Goal: Use online tool/utility: Utilize a website feature to perform a specific function

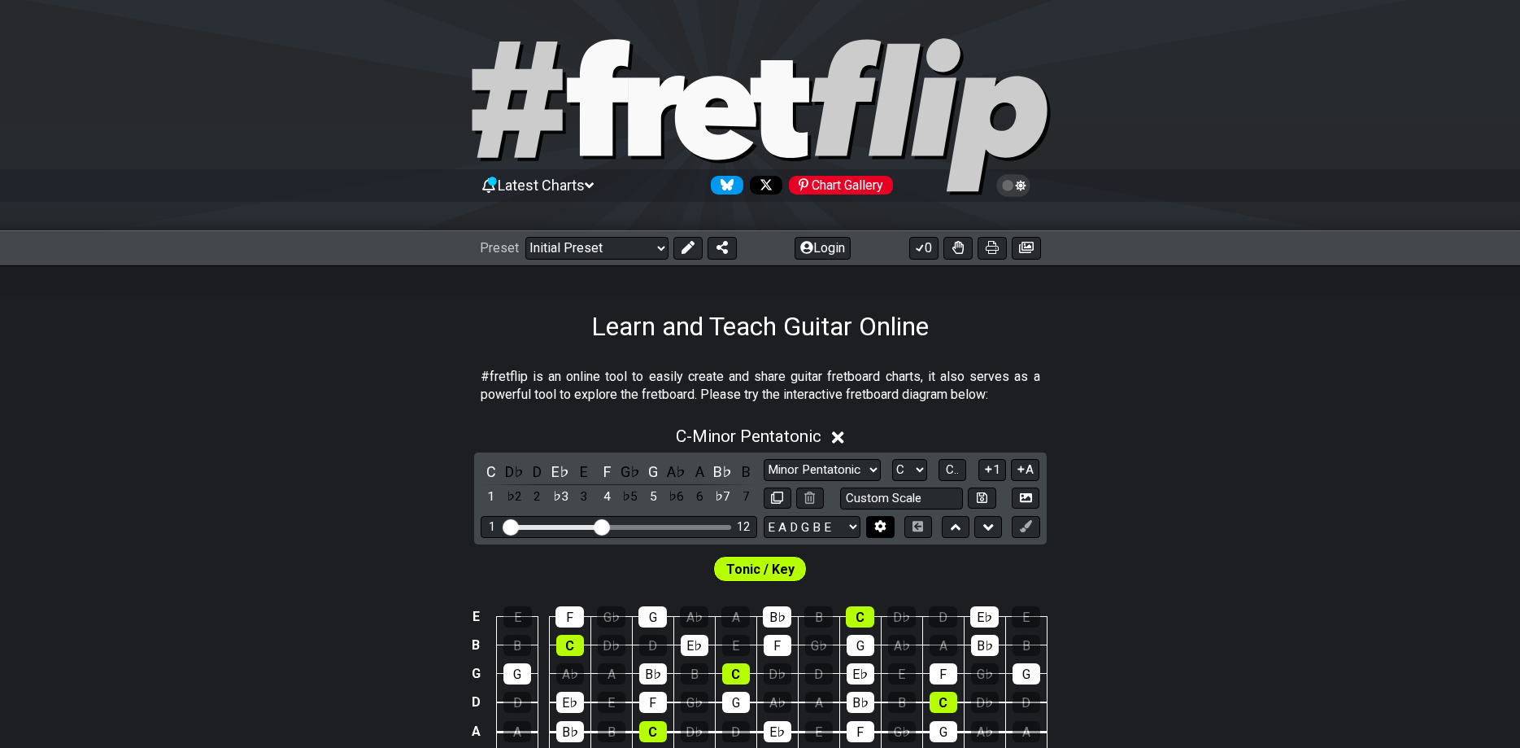
click at [878, 525] on icon at bounding box center [880, 527] width 11 height 12
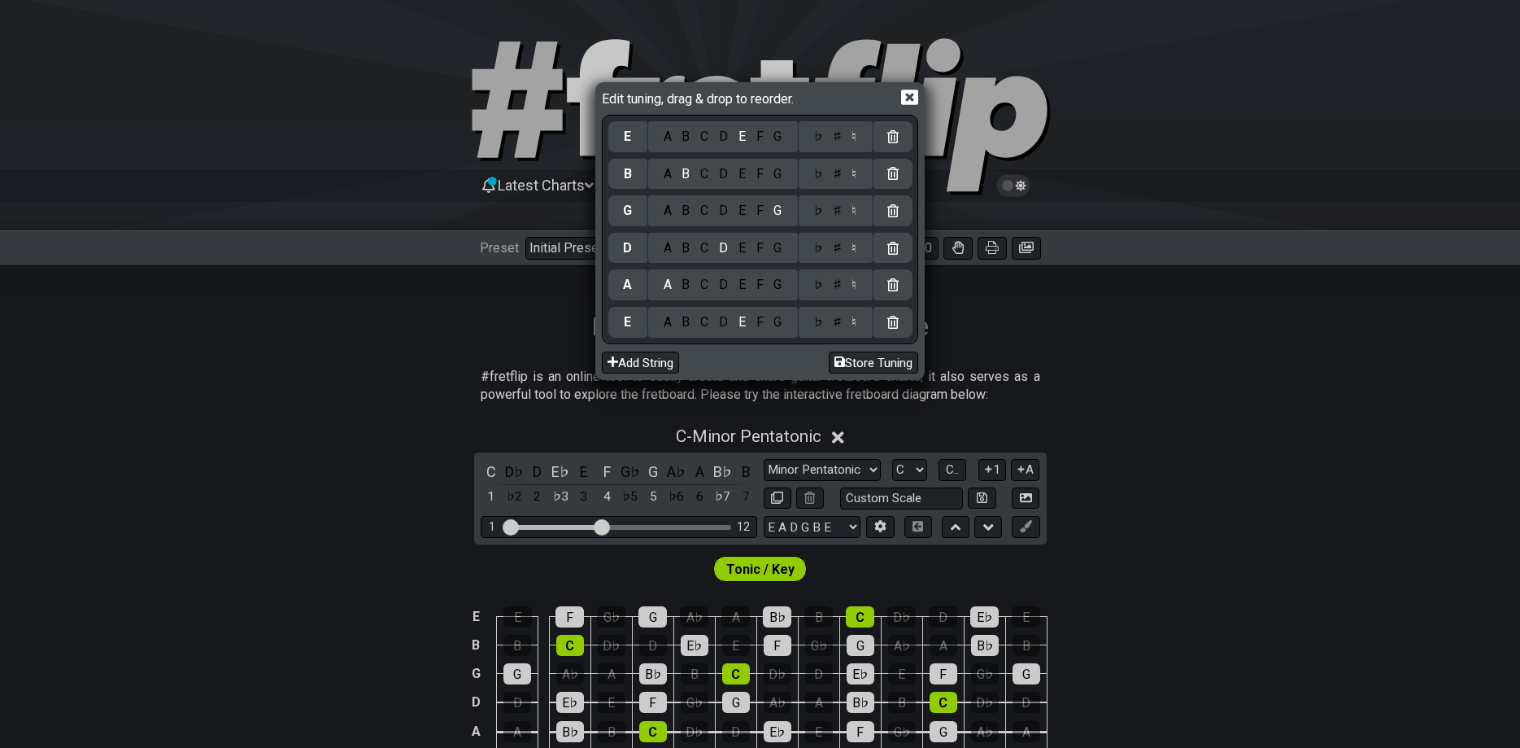
click at [686, 315] on div "B" at bounding box center [686, 322] width 19 height 18
click at [765, 285] on div "F" at bounding box center [760, 285] width 18 height 18
click at [841, 286] on div "♯" at bounding box center [837, 285] width 20 height 18
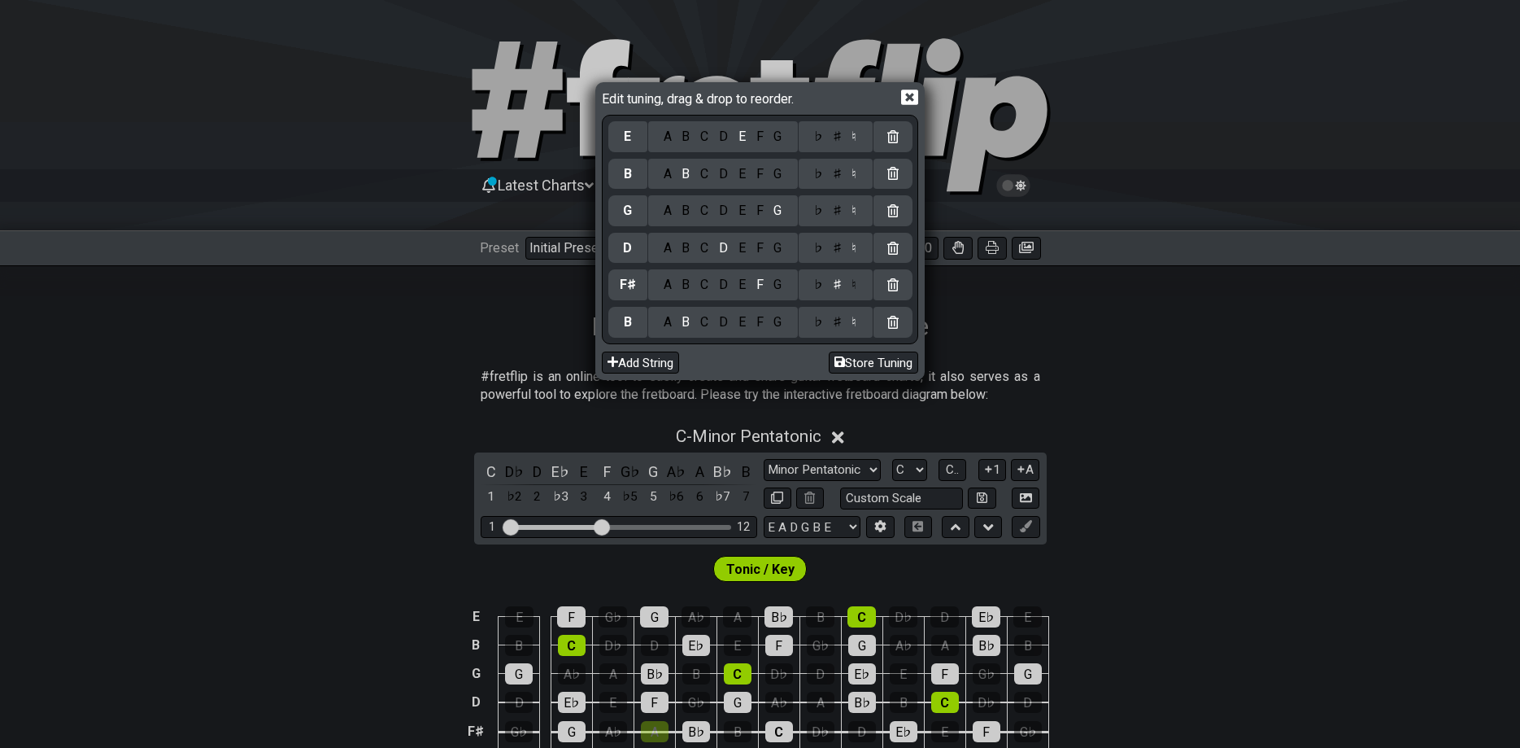
click at [683, 259] on div "A B C D E F G" at bounding box center [723, 248] width 150 height 31
click at [683, 255] on div "B" at bounding box center [686, 248] width 19 height 18
click at [747, 209] on div "E" at bounding box center [742, 211] width 18 height 18
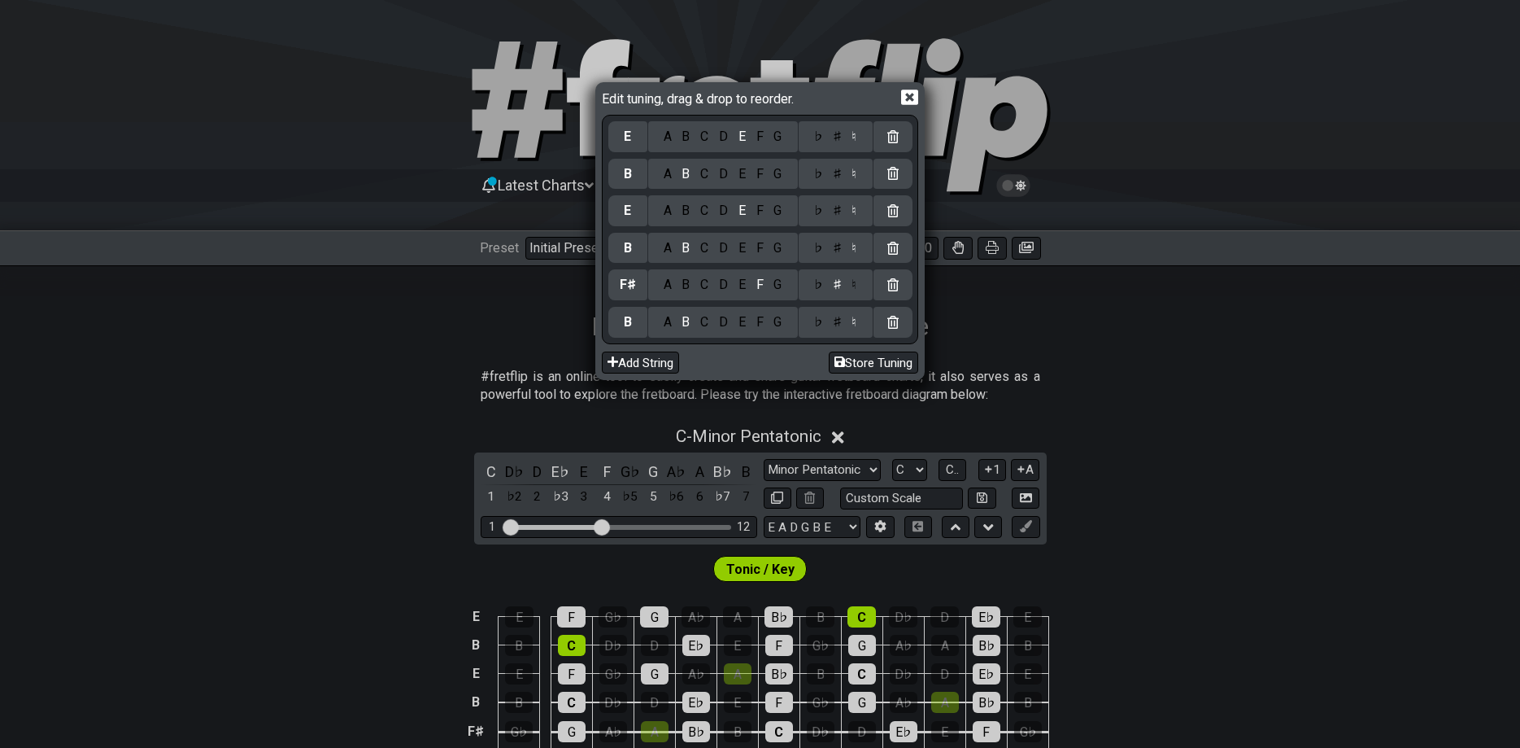
click at [709, 177] on div "C" at bounding box center [704, 174] width 19 height 18
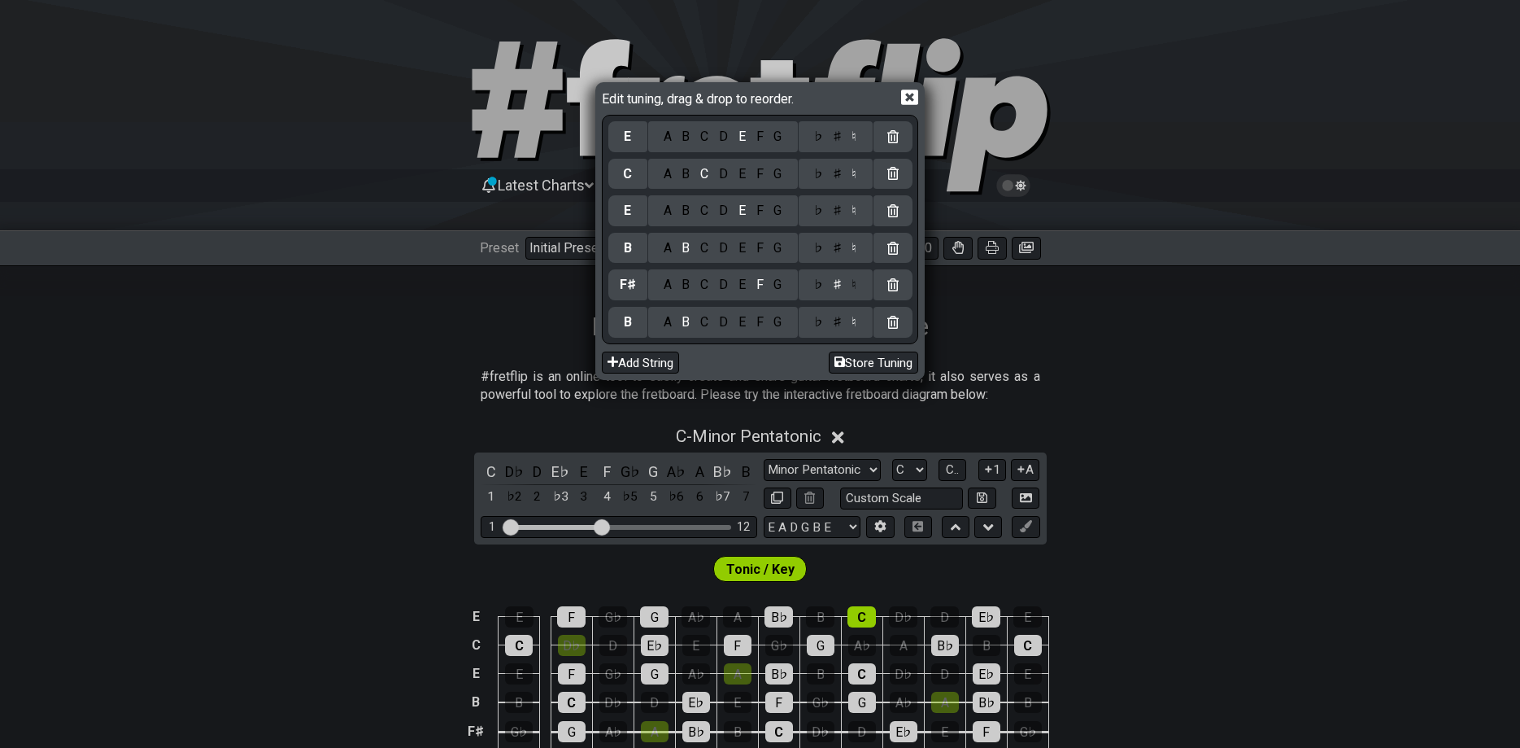
click at [839, 172] on div "♯" at bounding box center [837, 174] width 20 height 18
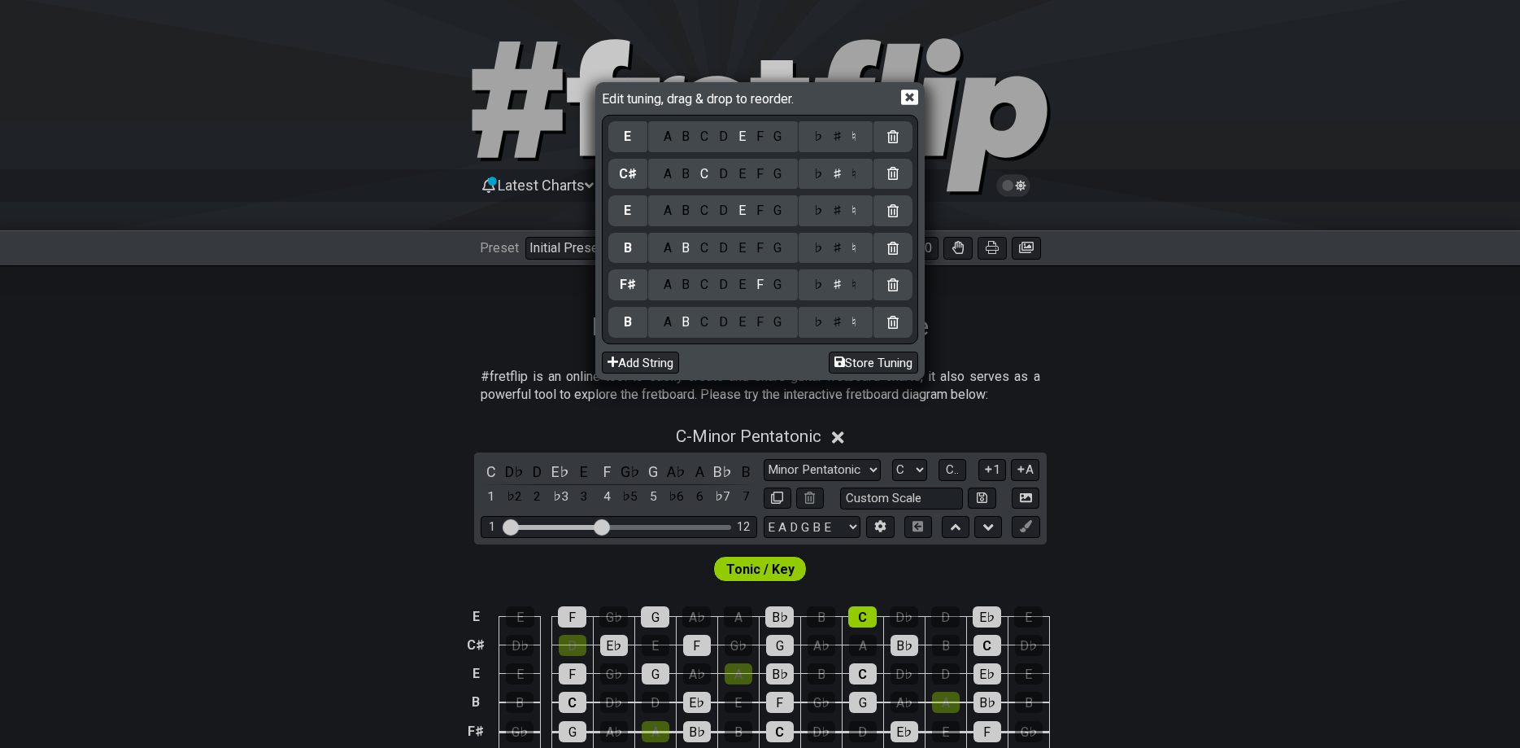
click at [778, 138] on div "G" at bounding box center [778, 137] width 19 height 18
click at [835, 136] on div "♯" at bounding box center [837, 137] width 20 height 18
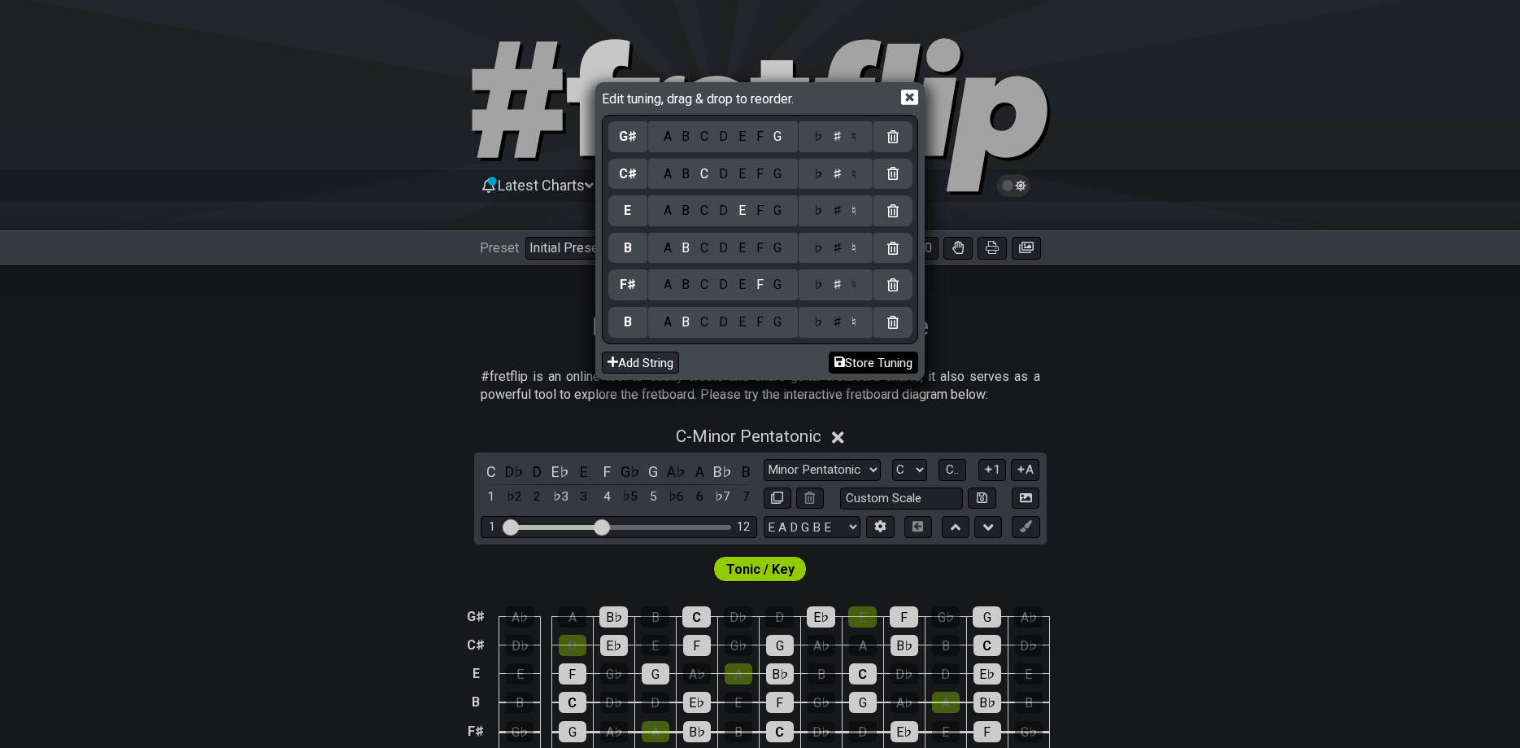
click at [884, 361] on button "Store Tuning" at bounding box center [873, 362] width 89 height 22
click at [783, 176] on div "G" at bounding box center [778, 174] width 19 height 18
click at [710, 142] on div "C" at bounding box center [704, 137] width 19 height 18
click at [857, 359] on button "Store Tuning" at bounding box center [873, 362] width 89 height 22
click at [904, 98] on icon at bounding box center [909, 97] width 17 height 15
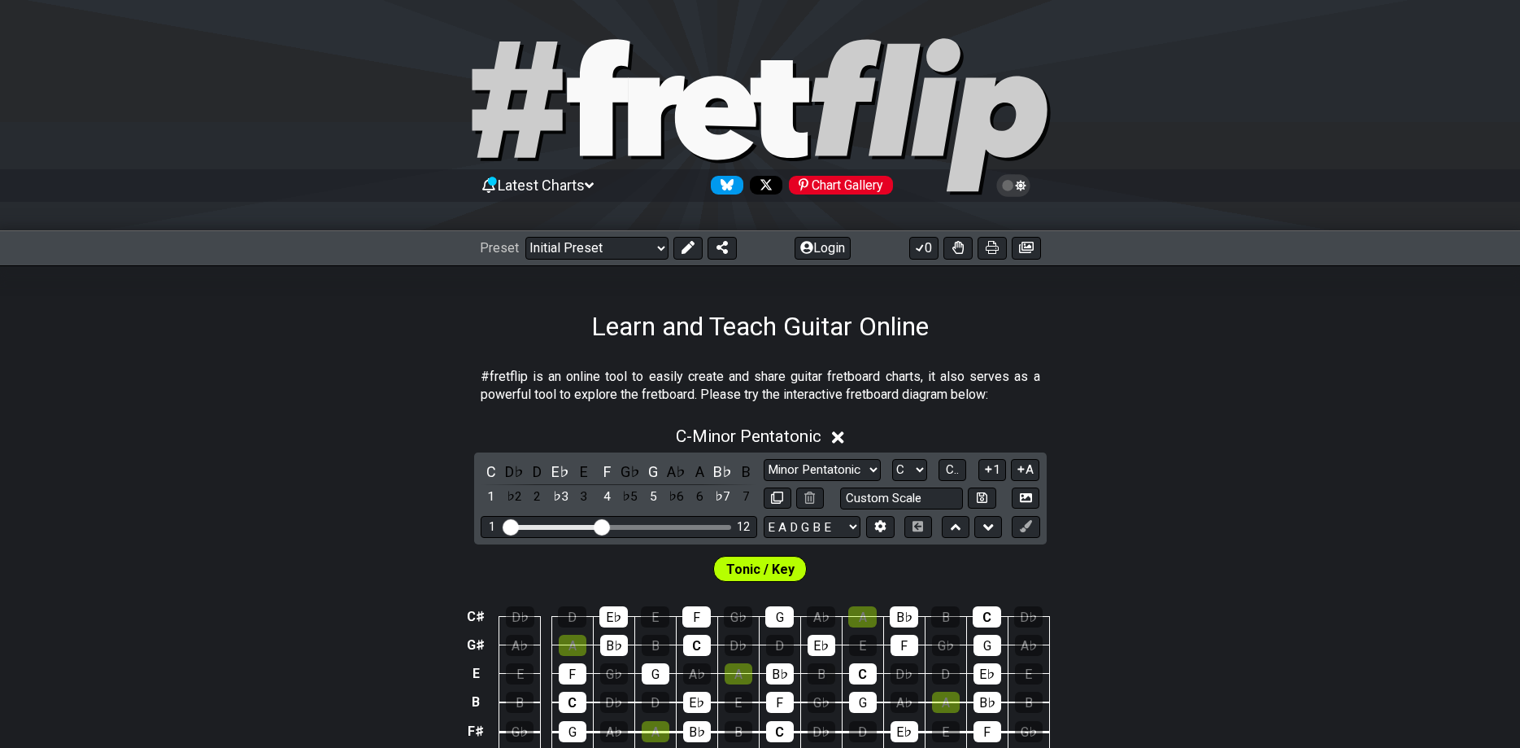
click at [845, 515] on div "C D♭ D E♭ E F G♭ G A♭ A B♭ B 1 ♭2 2 ♭3 3 4 ♭5 5 ♭6 6 ♭7 7 Minor Pentatonic Clic…" at bounding box center [760, 498] width 573 height 92
select select "B F# B E G# C#"
click option "B F♯ B E G♯ C♯" at bounding box center [0, 0] width 0 height 0
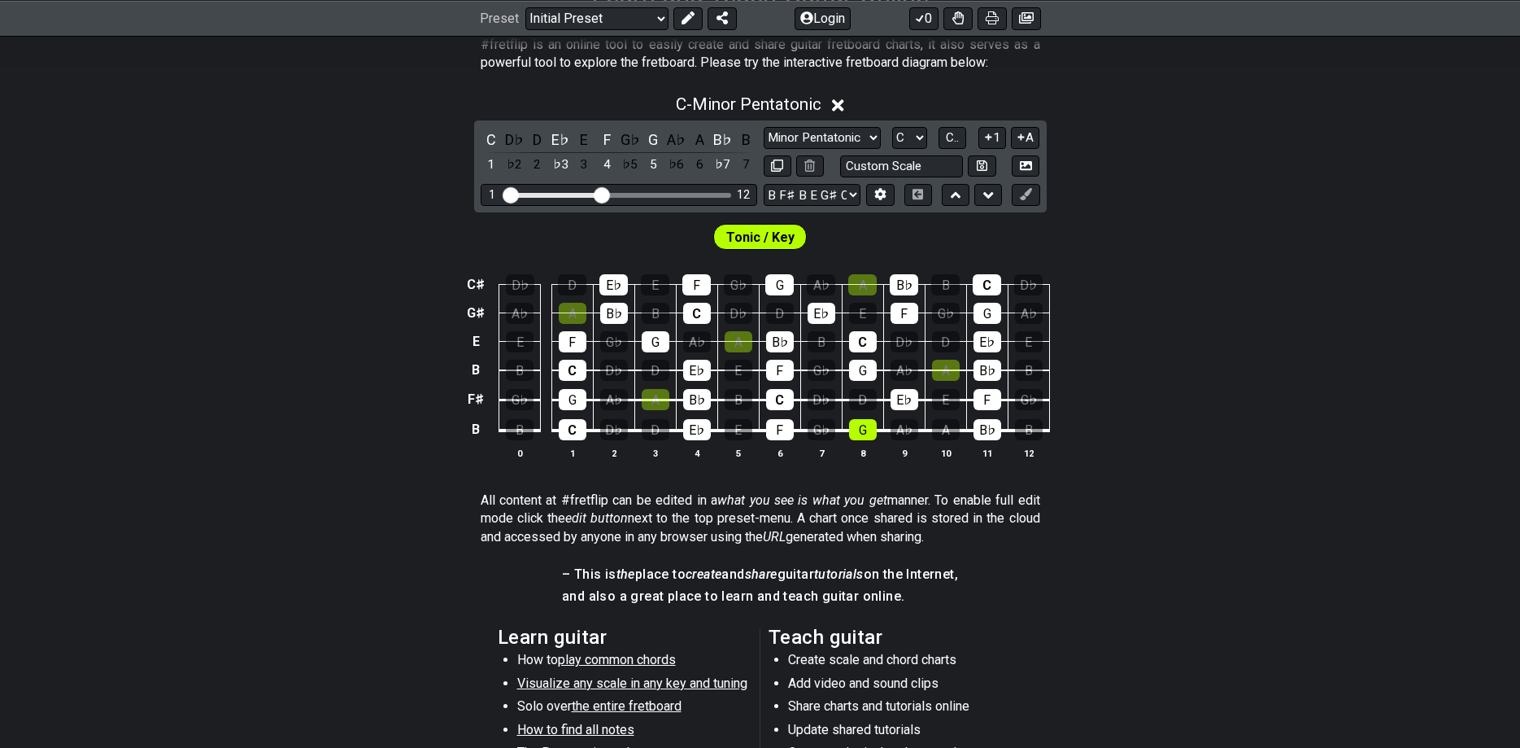
click at [881, 145] on div "Minor Pentatonic Click to edit Minor Pentatonic Major Pentatonic Minor Blues Ma…" at bounding box center [902, 138] width 277 height 22
click at [764, 127] on select "Minor Pentatonic Click to edit Minor Pentatonic Major Pentatonic Minor Blues Ma…" at bounding box center [822, 138] width 117 height 22
select select "Minor / Aeolian"
click option "Minor / Aeolian" at bounding box center [0, 0] width 0 height 0
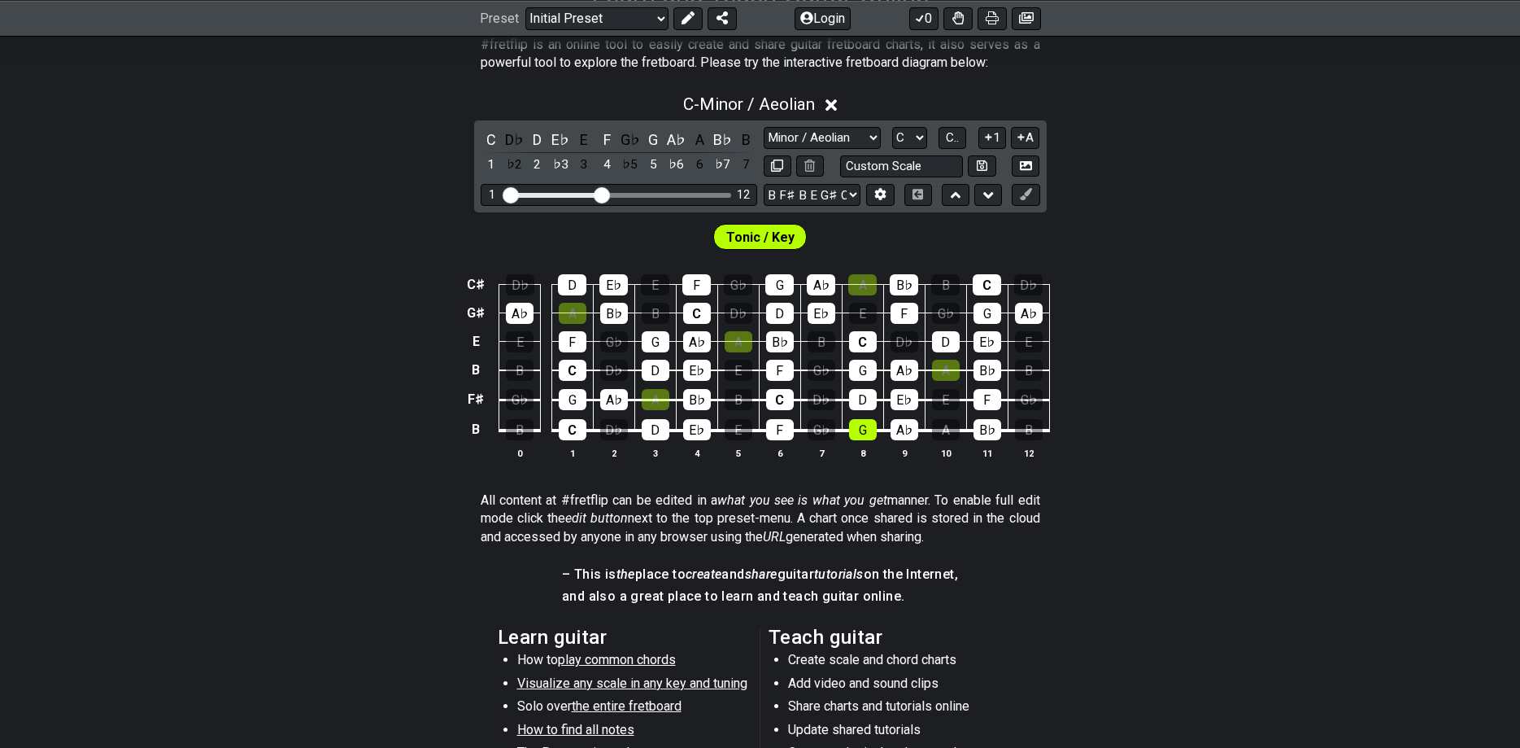
click at [762, 236] on span "Tonic / Key" at bounding box center [760, 237] width 68 height 24
click at [786, 242] on span "Tonic / Key" at bounding box center [760, 237] width 68 height 24
click at [759, 227] on span "Tonic / Key" at bounding box center [760, 237] width 68 height 24
click at [959, 135] on span "C.." at bounding box center [952, 137] width 13 height 15
click at [961, 135] on span "1..7" at bounding box center [953, 137] width 20 height 15
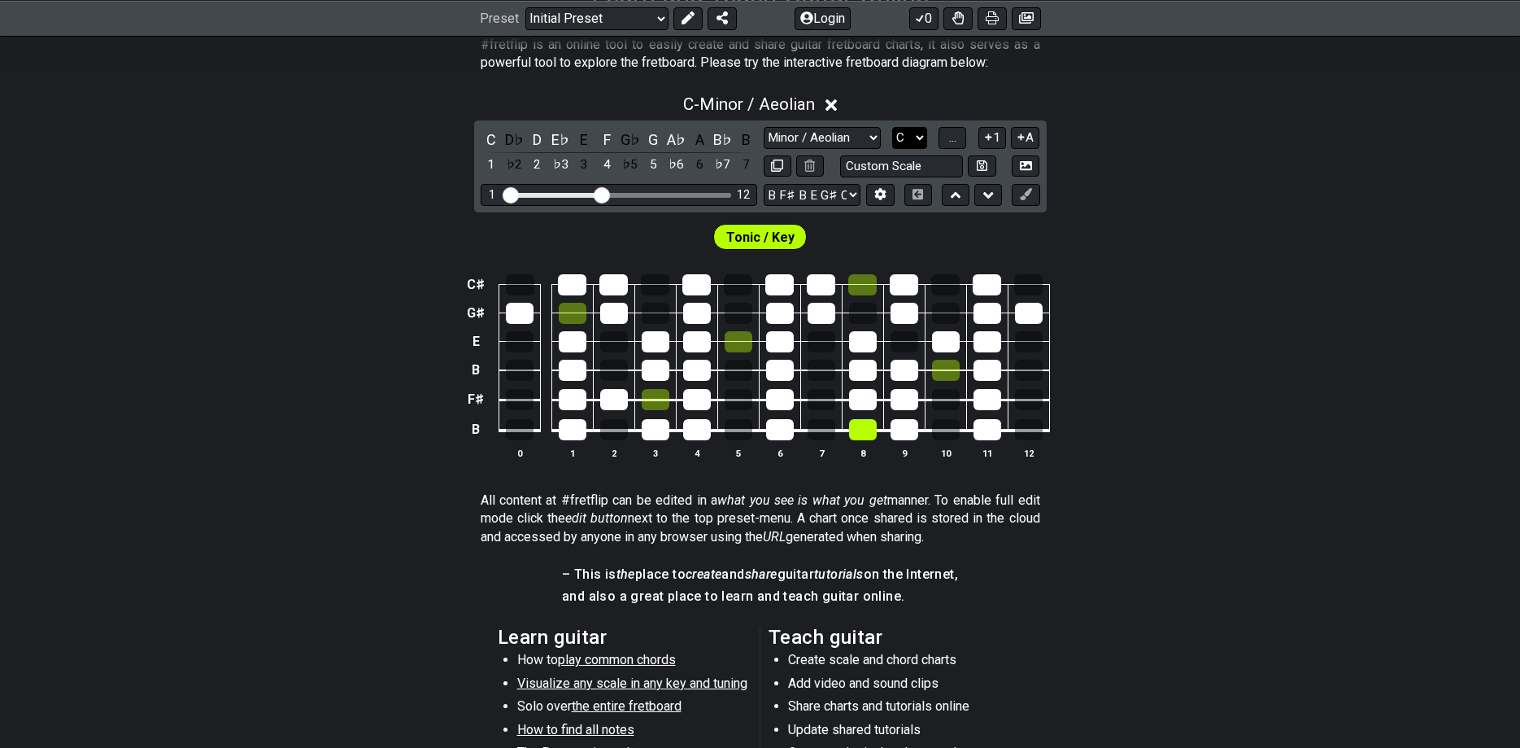
click at [892, 127] on select "A♭ A A♯ B♭ B C C♯ D♭ D D♯ E♭ E F F♯ G♭ G G♯" at bounding box center [909, 138] width 35 height 22
click option "A♭" at bounding box center [0, 0] width 0 height 0
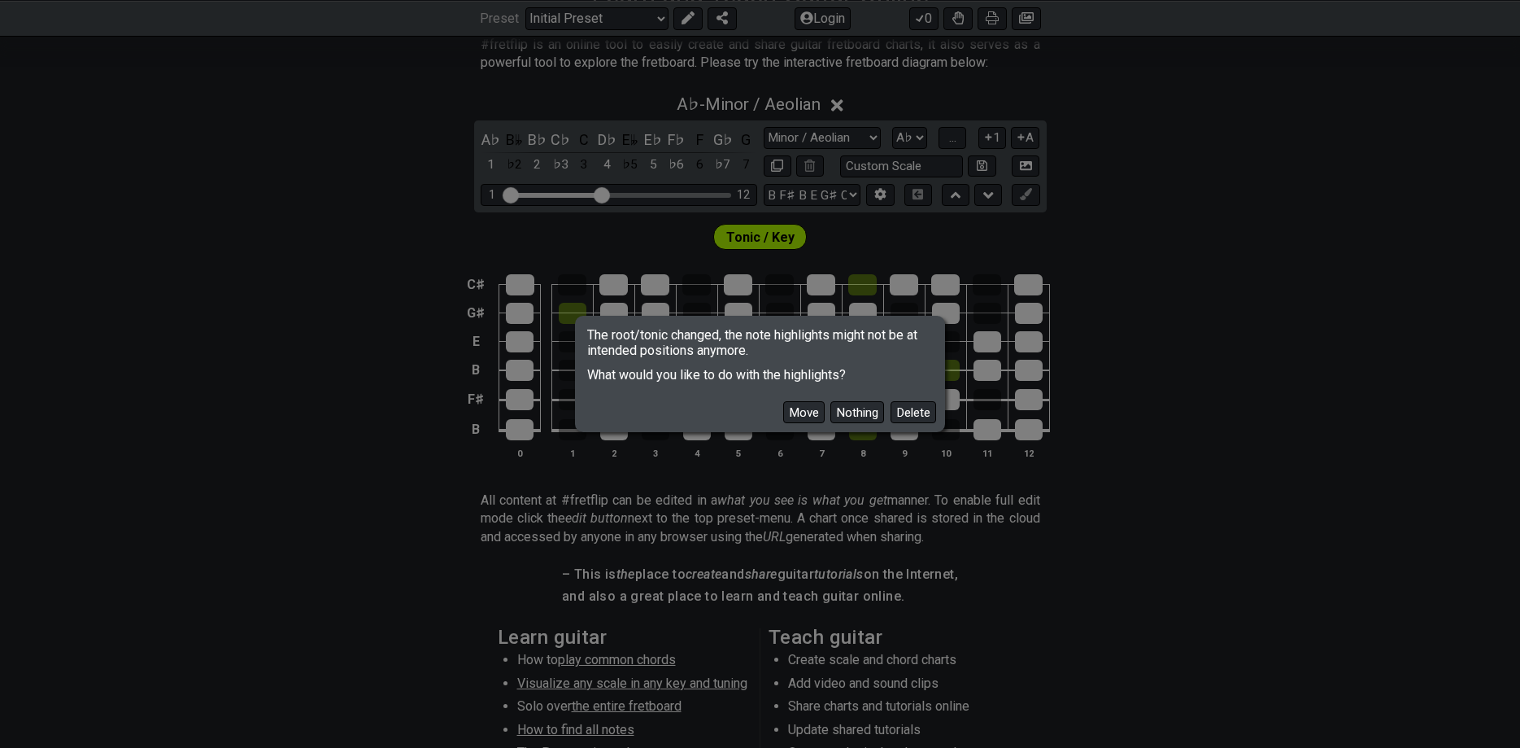
click at [900, 425] on div "Move Nothing Delete" at bounding box center [760, 405] width 364 height 47
click at [915, 403] on button "Delete" at bounding box center [914, 412] width 46 height 22
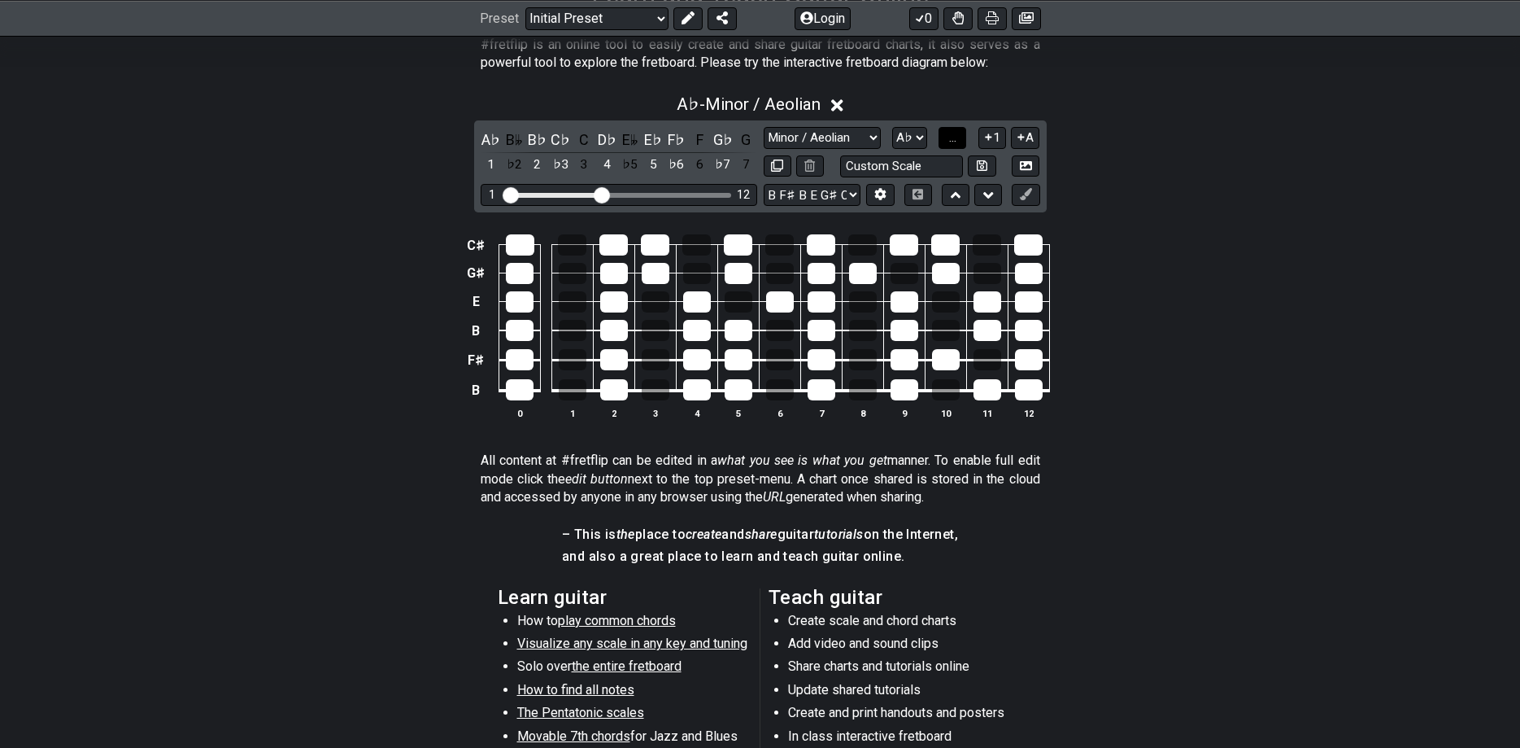
click at [955, 135] on span "..." at bounding box center [952, 137] width 7 height 15
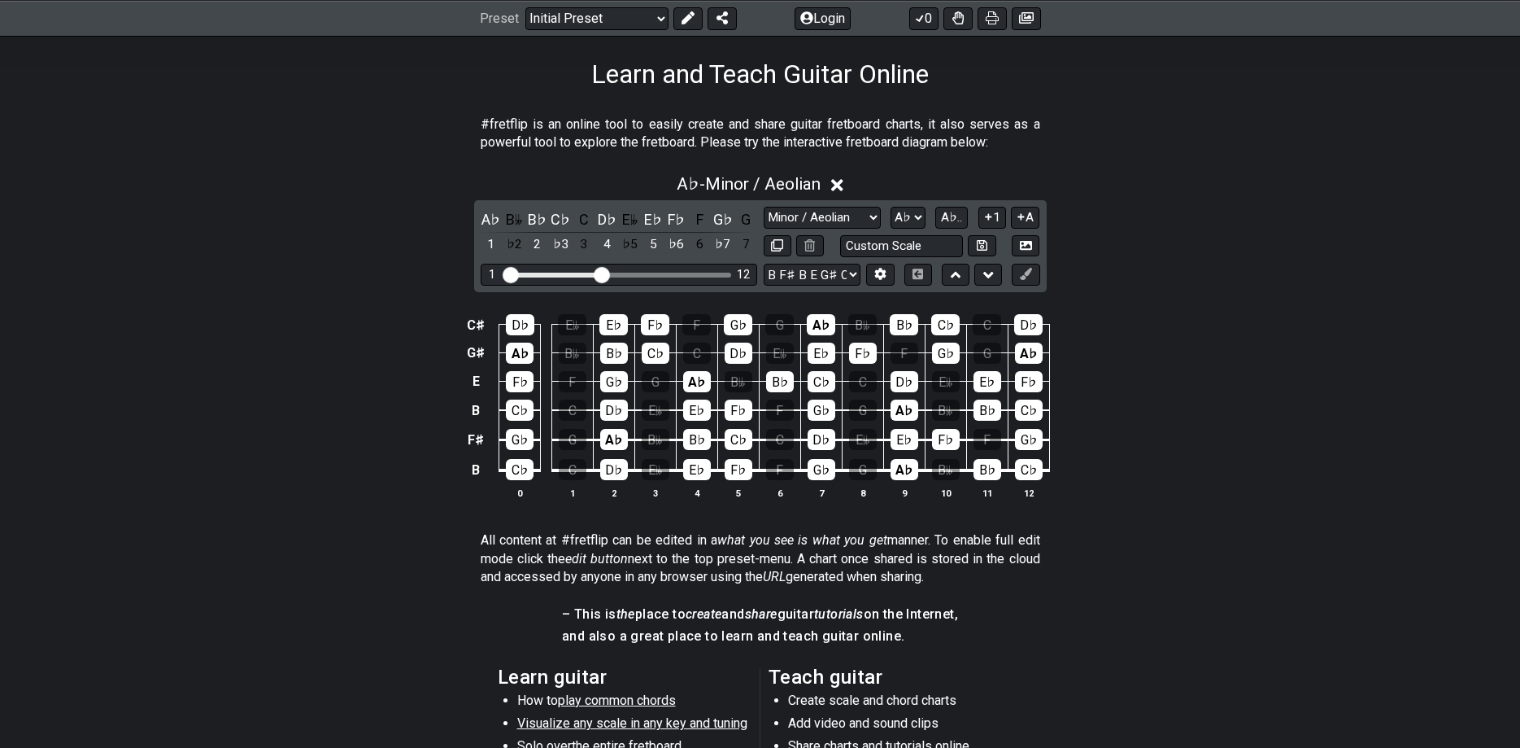
scroll to position [249, 0]
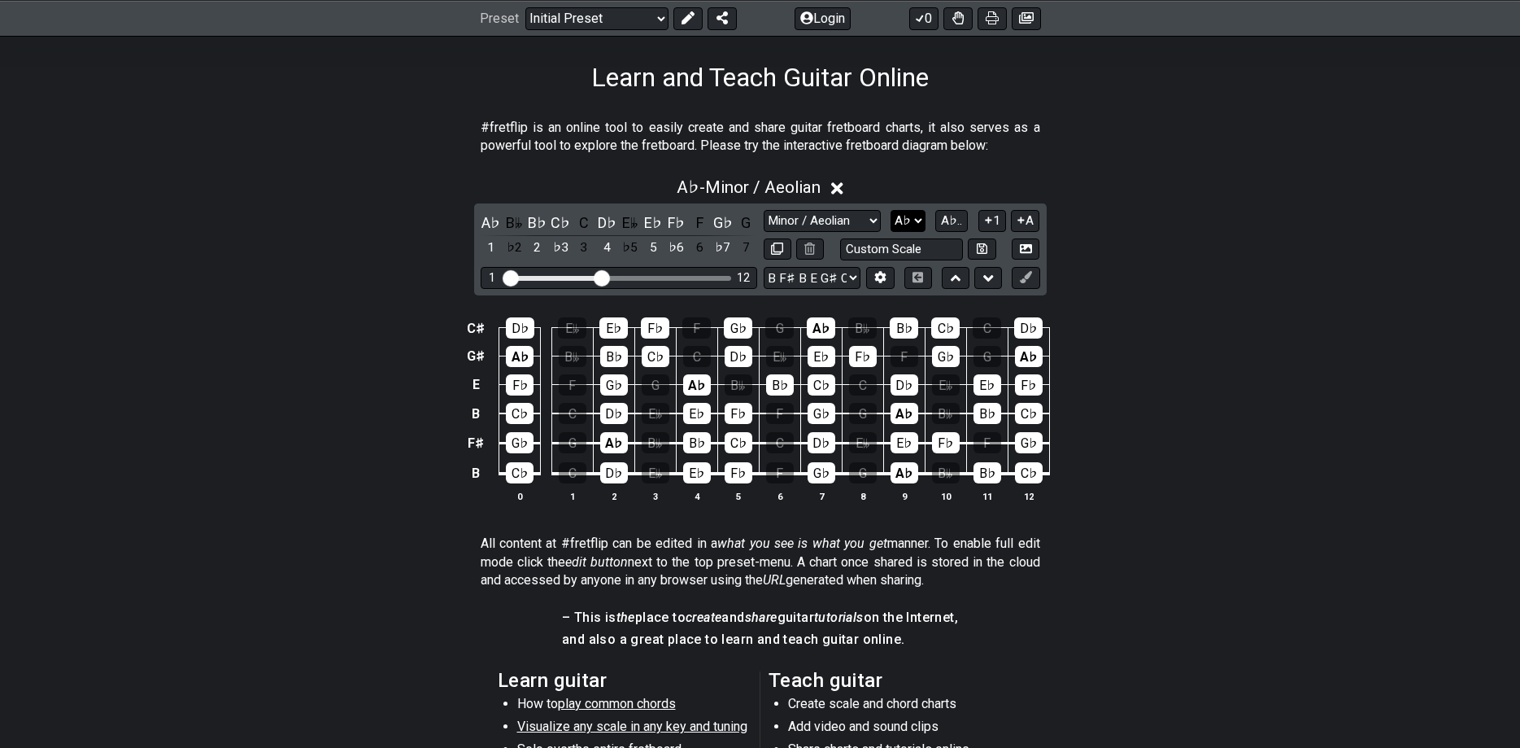
click at [891, 210] on select "A♭ A A♯ B♭ B C C♯ D♭ D D♯ E♭ E F F♯ G♭ G G♯" at bounding box center [908, 221] width 35 height 22
click option "A" at bounding box center [0, 0] width 0 height 0
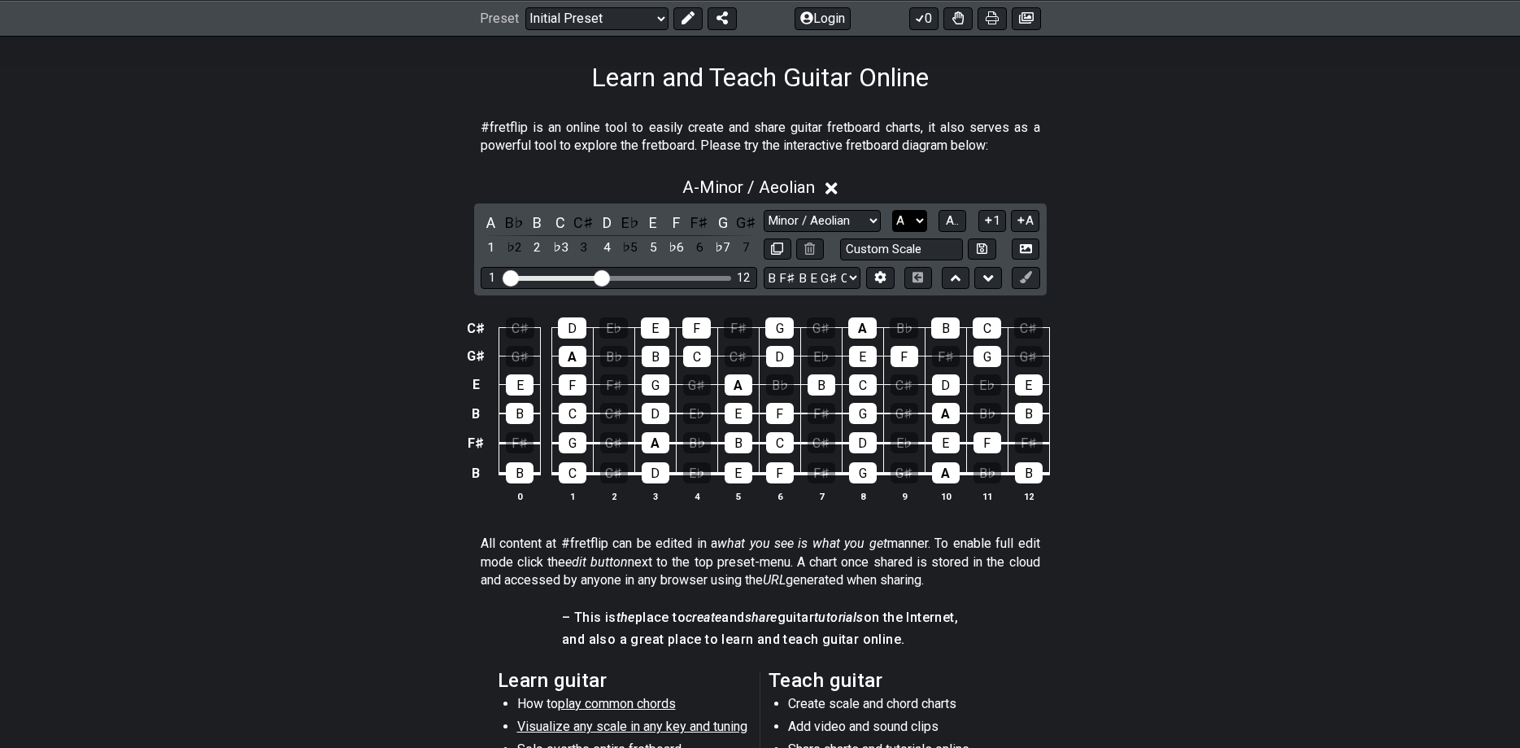
click at [892, 210] on select "A♭ A A♯ B♭ B C C♯ D♭ D D♯ E♭ E F F♯ G♭ G G♯" at bounding box center [909, 221] width 35 height 22
click option "A♯" at bounding box center [0, 0] width 0 height 0
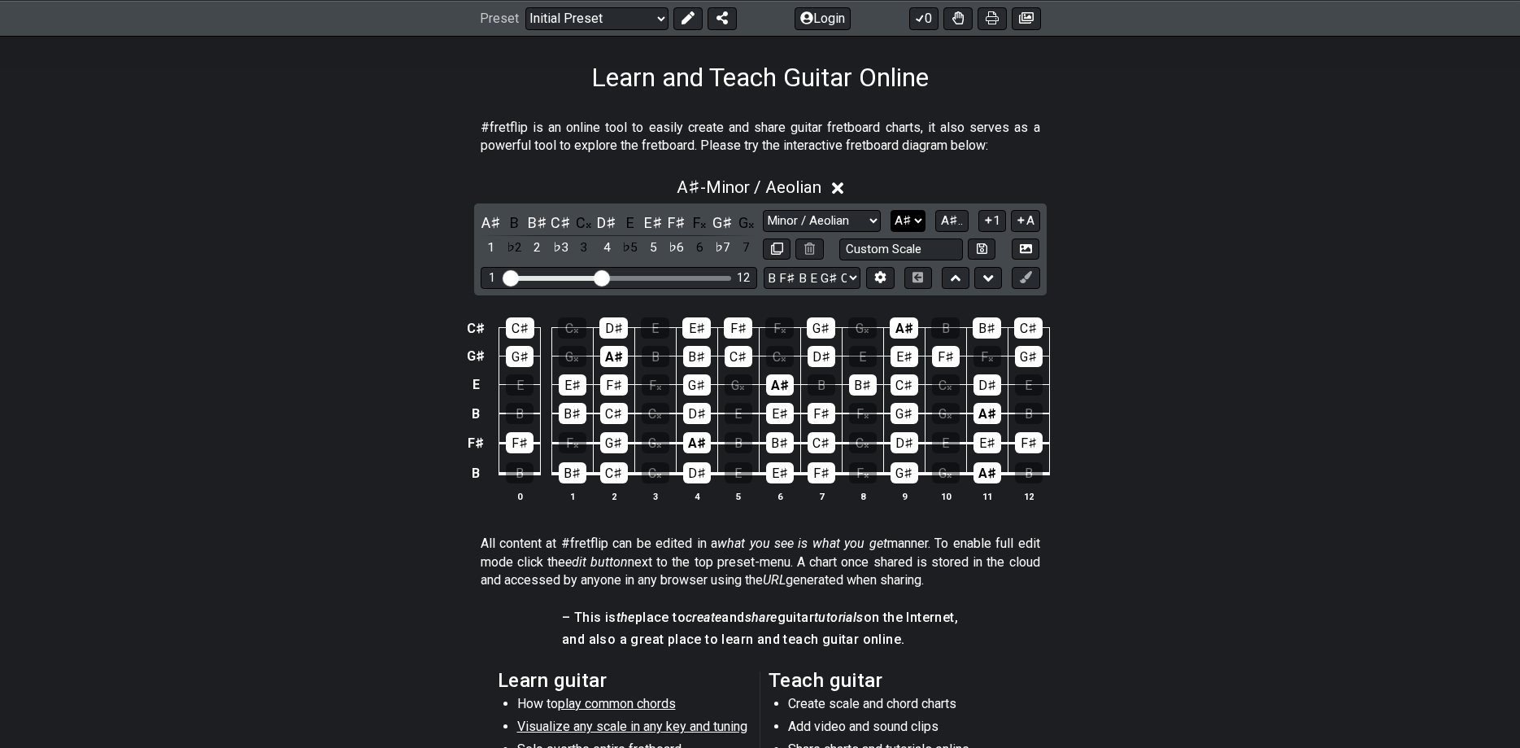
click at [891, 210] on select "A♭ A A♯ B♭ B C C♯ D♭ D D♯ E♭ E F F♯ G♭ G G♯" at bounding box center [908, 221] width 35 height 22
click option "A" at bounding box center [0, 0] width 0 height 0
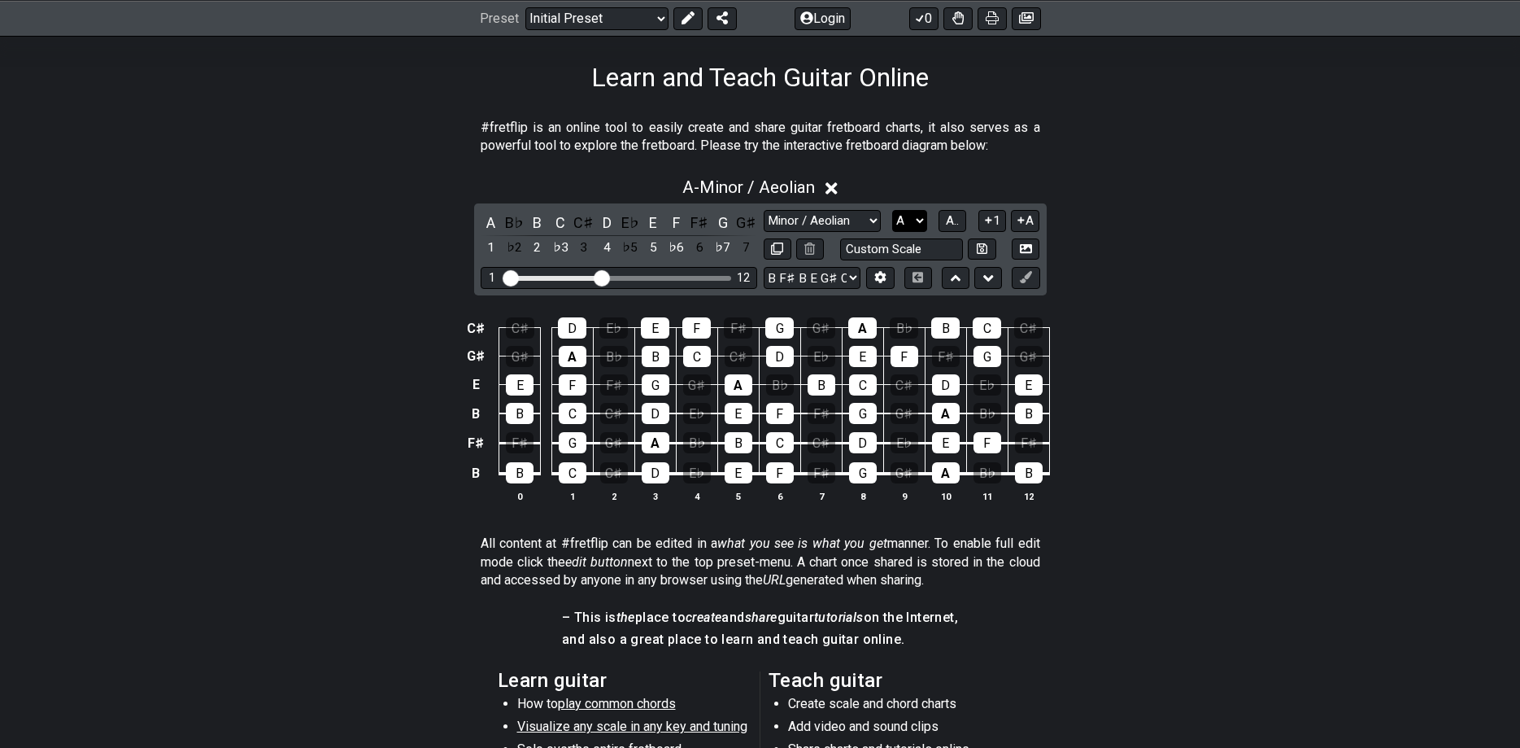
click at [892, 210] on select "A♭ A A♯ B♭ B C C♯ D♭ D D♯ E♭ E F F♯ G♭ G G♯" at bounding box center [909, 221] width 35 height 22
click option "B♭" at bounding box center [0, 0] width 0 height 0
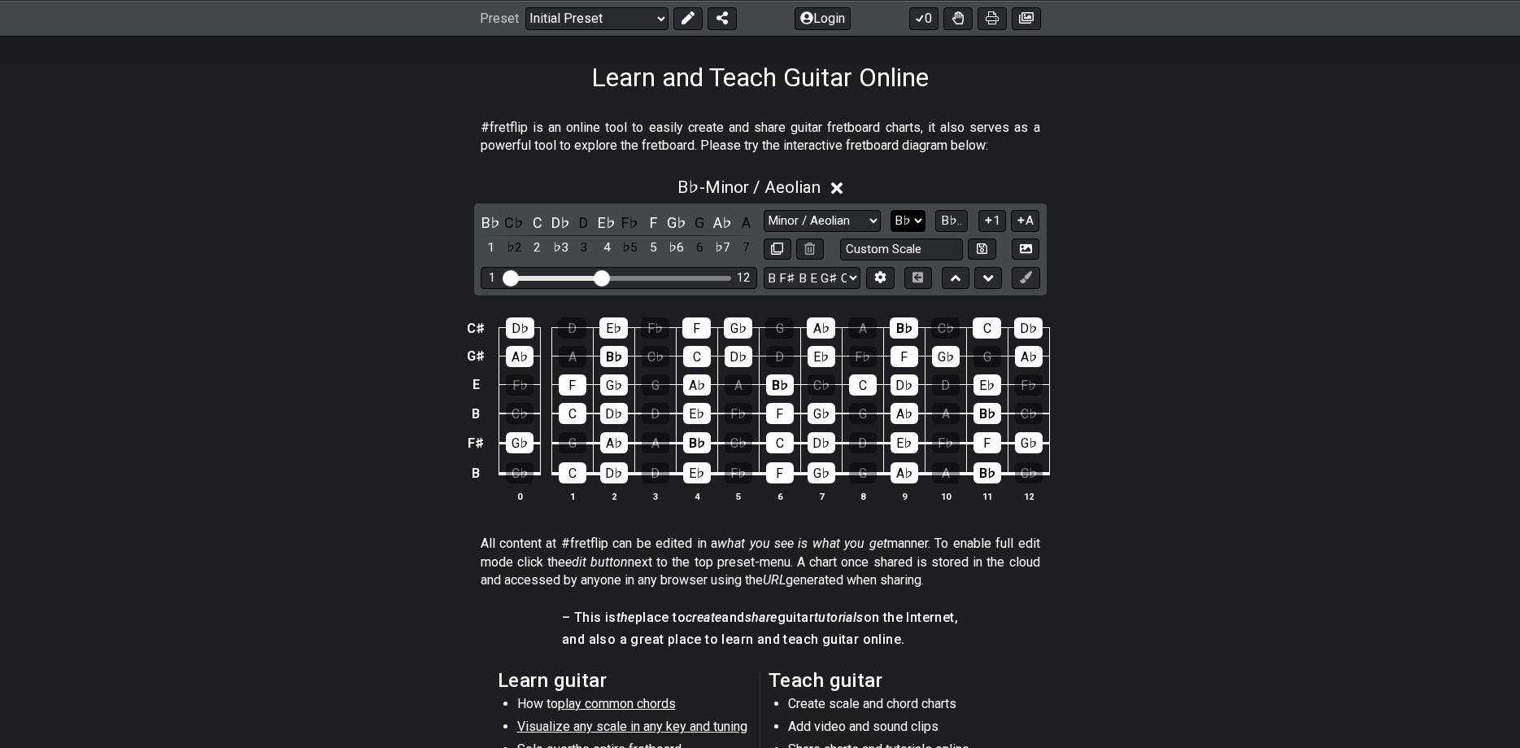
click at [891, 210] on select "A♭ A A♯ B♭ B C C♯ D♭ D D♯ E♭ E F F♯ G♭ G G♯" at bounding box center [908, 221] width 35 height 22
select select "B"
click option "B" at bounding box center [0, 0] width 0 height 0
